Goal: Check status: Check status

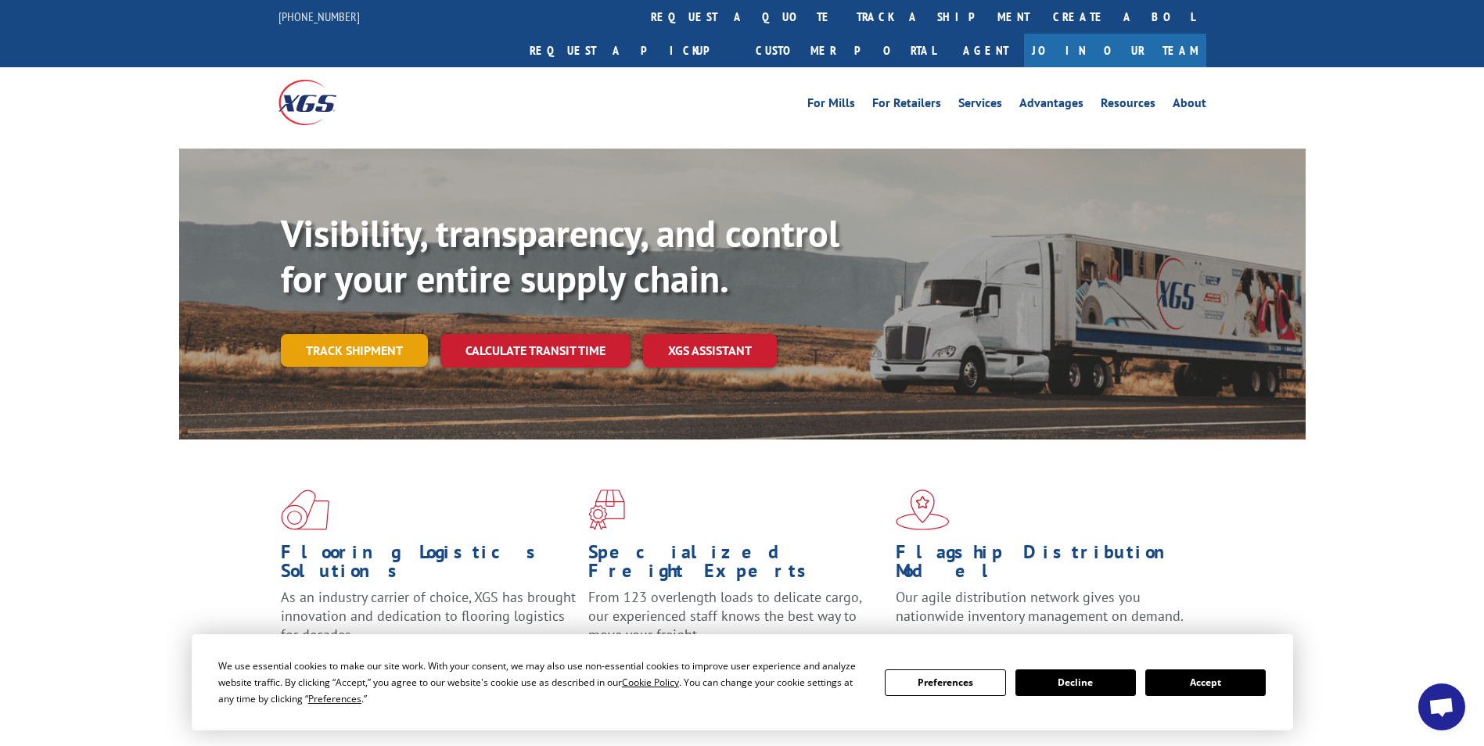
click at [397, 334] on link "Track shipment" at bounding box center [354, 350] width 147 height 33
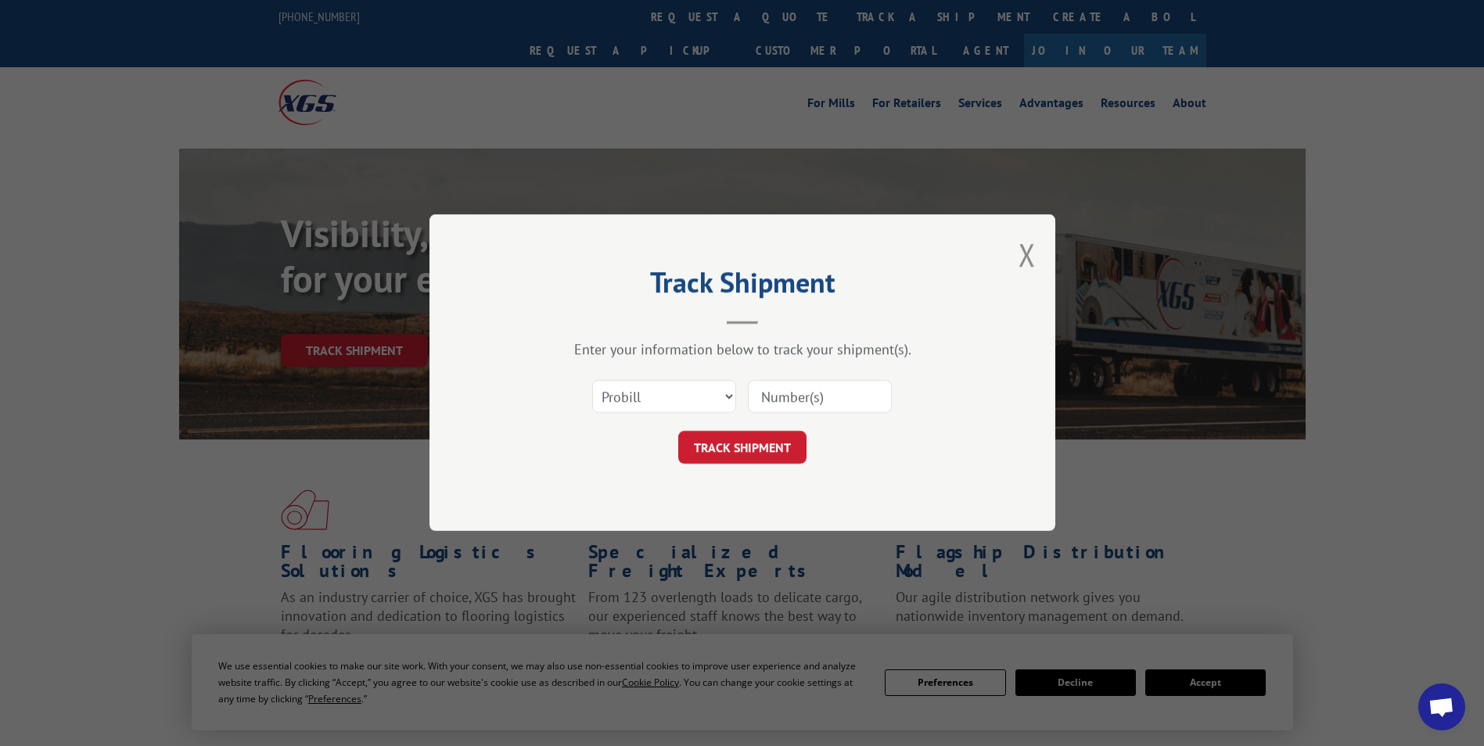
click at [1029, 248] on button "Close modal" at bounding box center [1027, 254] width 17 height 41
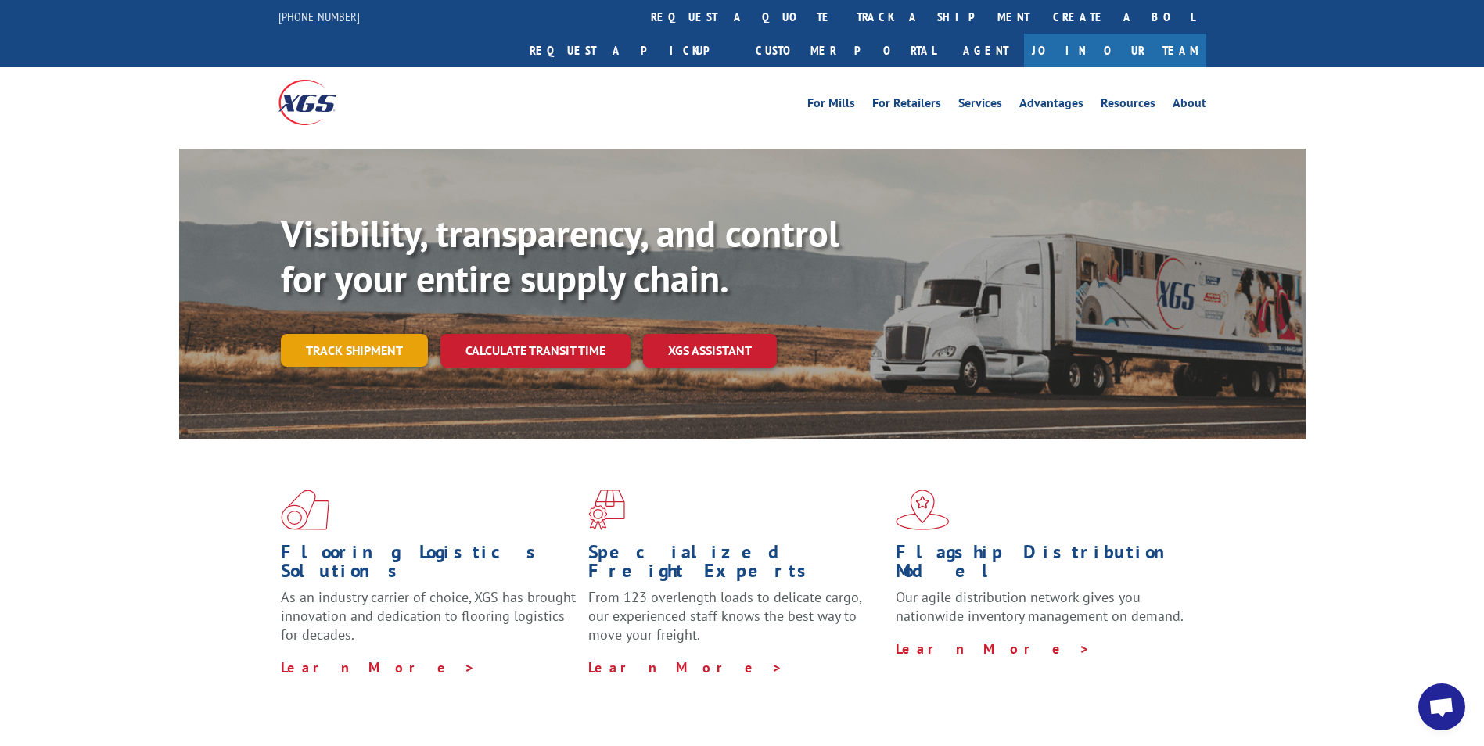
click at [340, 334] on link "Track shipment" at bounding box center [354, 350] width 147 height 33
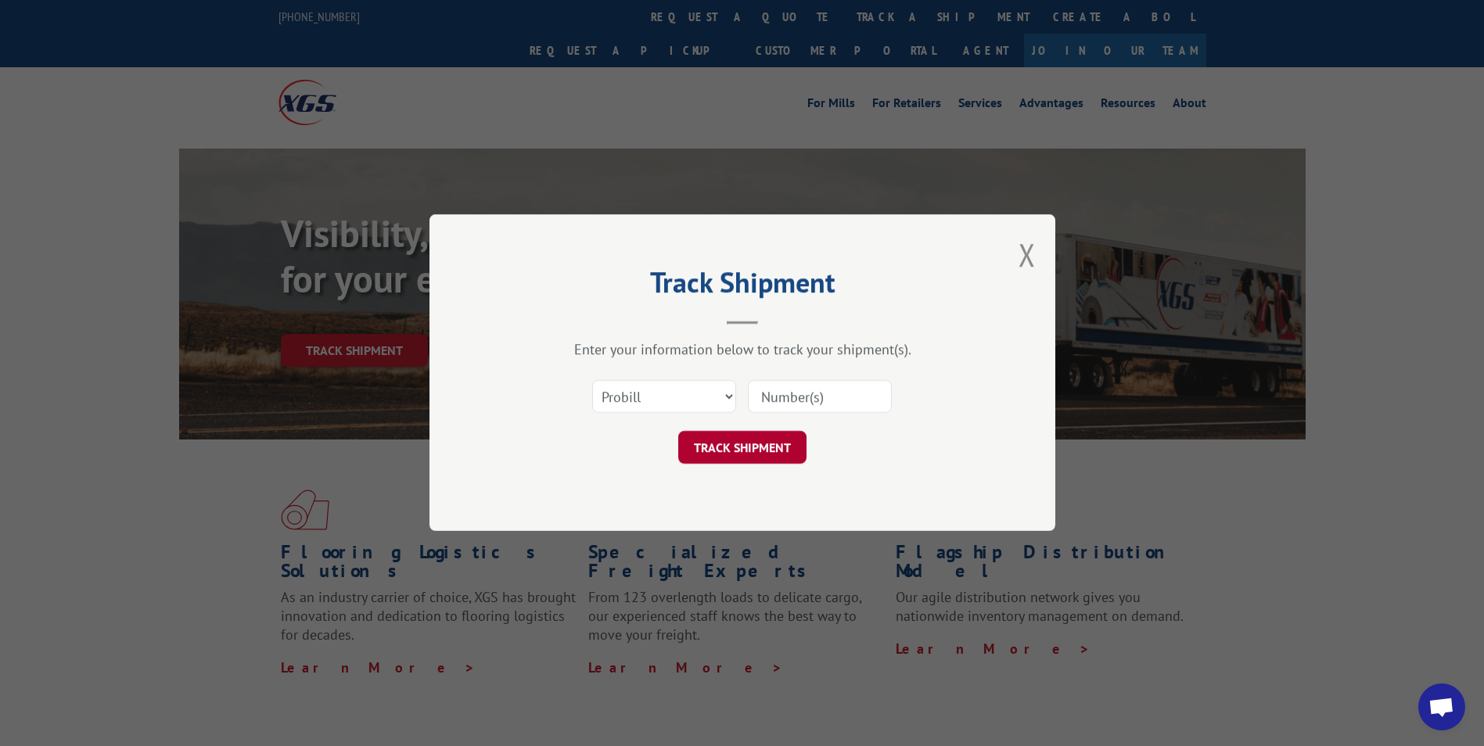
click at [778, 398] on input at bounding box center [820, 397] width 144 height 33
paste input "17589416"
type input "17589416"
click at [764, 438] on button "TRACK SHIPMENT" at bounding box center [742, 448] width 128 height 33
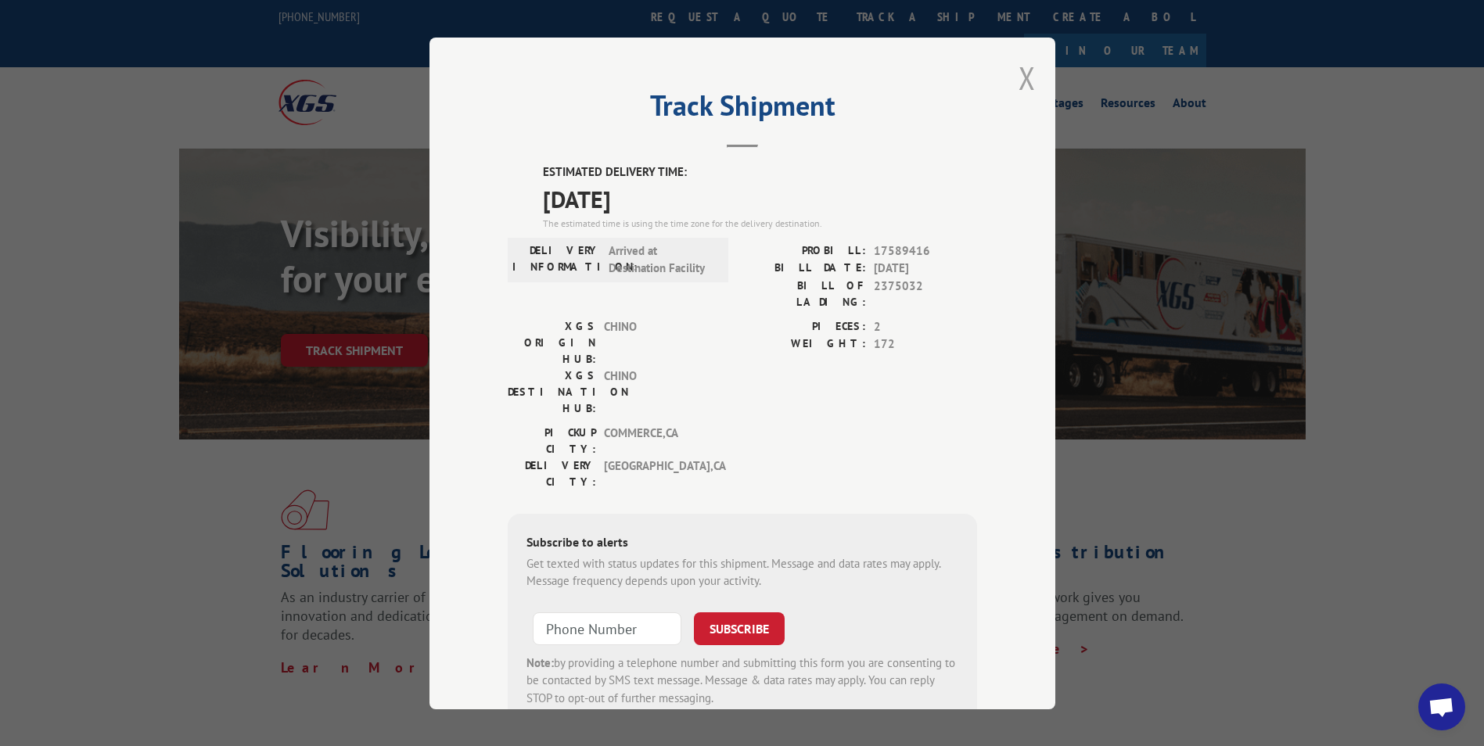
click at [1019, 70] on button "Close modal" at bounding box center [1027, 77] width 17 height 41
